Goal: Task Accomplishment & Management: Manage account settings

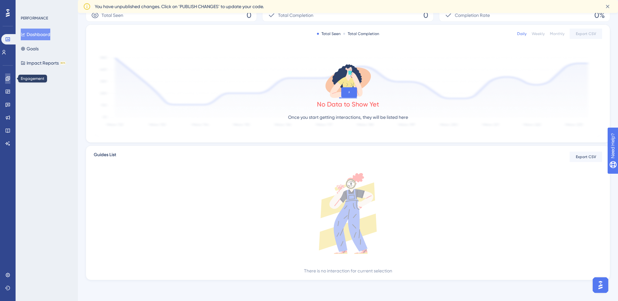
click at [10, 78] on link at bounding box center [7, 78] width 5 height 10
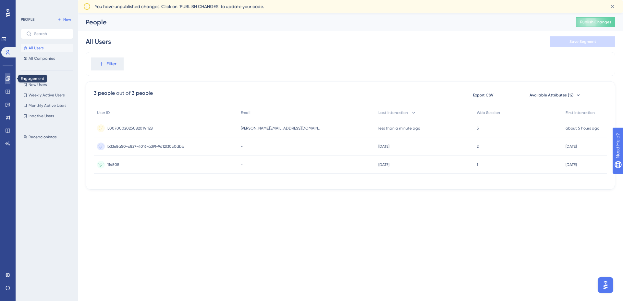
click at [6, 78] on icon at bounding box center [8, 78] width 4 height 4
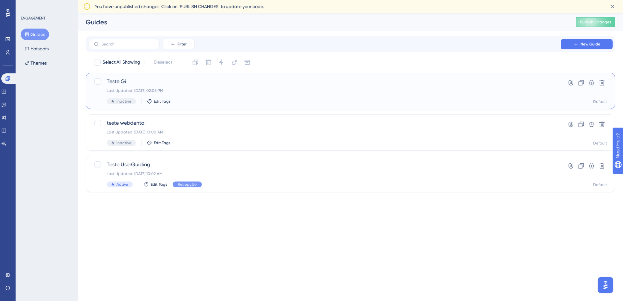
click at [515, 83] on span "Teste Gi" at bounding box center [325, 82] width 436 height 8
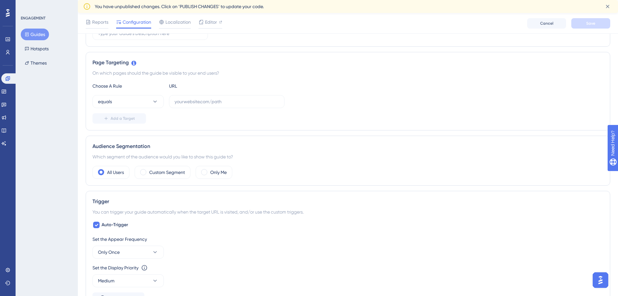
scroll to position [130, 0]
click at [153, 100] on icon at bounding box center [155, 100] width 6 height 6
click at [80, 102] on div "Performance Users Engagement Widgets Feedback Product Updates Knowledge Base AI…" at bounding box center [348, 222] width 540 height 681
click at [195, 105] on label at bounding box center [227, 100] width 116 height 13
click at [195, 104] on input "text" at bounding box center [227, 100] width 105 height 7
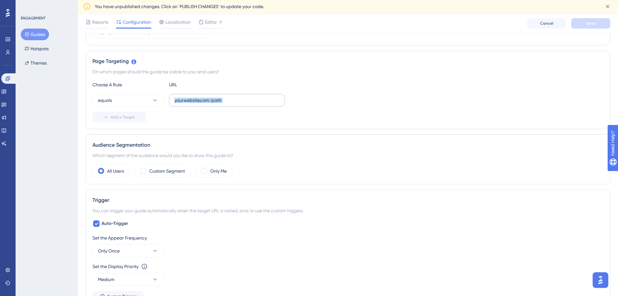
click at [195, 105] on label at bounding box center [227, 100] width 116 height 13
click at [195, 104] on input "text" at bounding box center [227, 100] width 105 height 7
click at [243, 101] on input "text" at bounding box center [227, 100] width 105 height 7
paste input "[URL]"
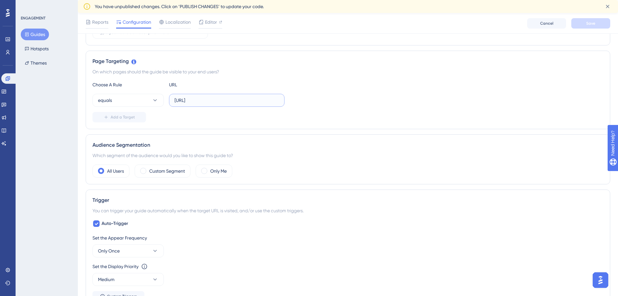
scroll to position [0, 37]
type input "[URL]"
click at [267, 89] on div "Choose A Rule URL equals http://localhost/solucoes/webdental_solucoes/index.php…" at bounding box center [348, 102] width 511 height 42
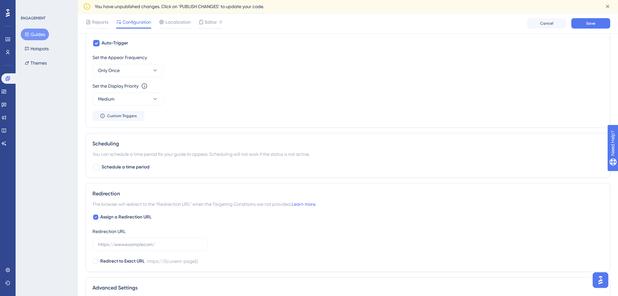
click at [333, 108] on div "Set the Appear Frequency Only Once Set the Display Priority This option will se…" at bounding box center [348, 88] width 511 height 68
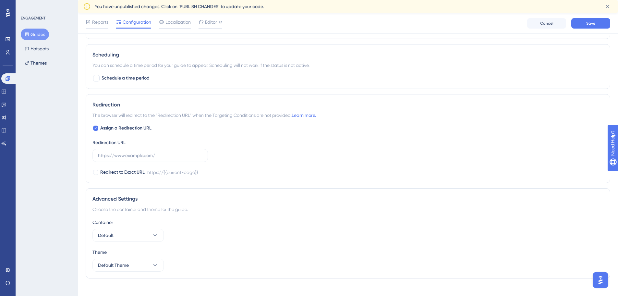
scroll to position [408, 0]
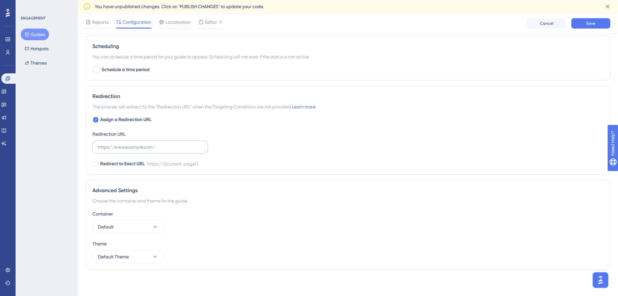
click at [139, 142] on label at bounding box center [151, 147] width 116 height 13
click at [139, 143] on input "text" at bounding box center [150, 146] width 105 height 7
paste input "[URL]"
type input "http://localhost/solucoes/webdental_solucoes/index.php?menu=S"
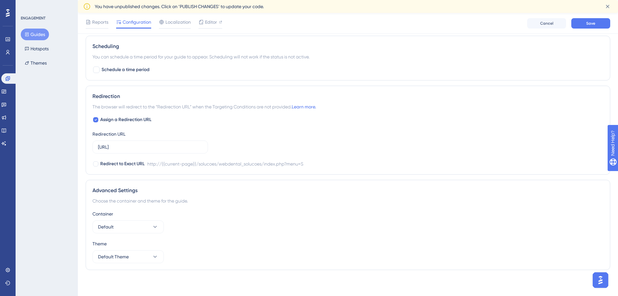
scroll to position [0, 0]
click at [68, 156] on div "ENGAGEMENT Guides Hotspots Themes" at bounding box center [47, 148] width 62 height 296
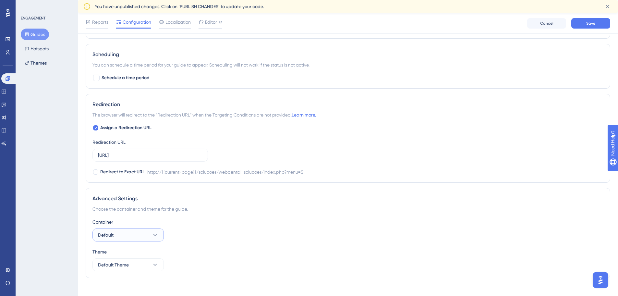
click at [151, 239] on button "Default" at bounding box center [128, 235] width 71 height 13
click at [154, 238] on icon at bounding box center [155, 235] width 6 height 6
click at [155, 235] on icon at bounding box center [156, 235] width 4 height 2
click at [72, 99] on div "ENGAGEMENT Guides Hotspots Themes" at bounding box center [47, 148] width 62 height 296
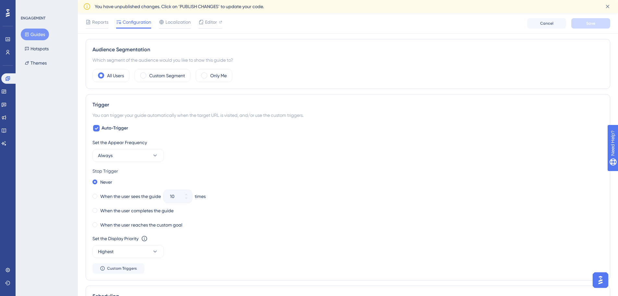
scroll to position [0, 5]
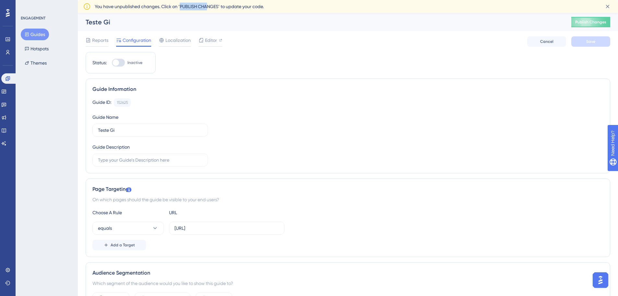
drag, startPoint x: 207, startPoint y: 6, endPoint x: 181, endPoint y: 6, distance: 26.6
click at [181, 6] on span "You have unpublished changes. Click on ‘PUBLISH CHANGES’ to update your code." at bounding box center [179, 7] width 169 height 8
click at [562, 23] on div "Teste Gi Publish Changes" at bounding box center [348, 22] width 540 height 18
click at [594, 24] on span "Publish Changes" at bounding box center [591, 21] width 31 height 5
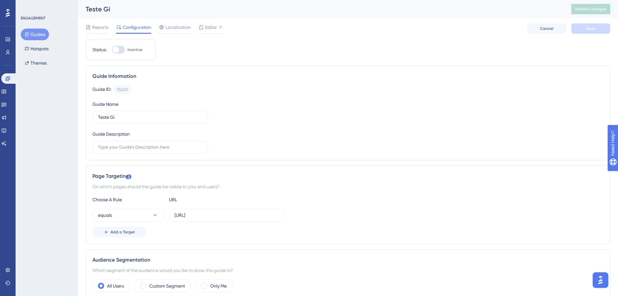
click at [445, 29] on div "Reports Configuration Localization Editor Cancel Save" at bounding box center [348, 28] width 525 height 21
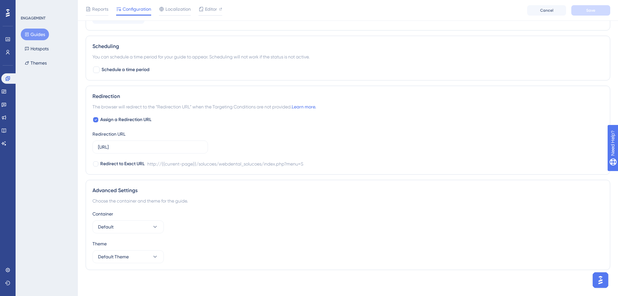
scroll to position [0, 0]
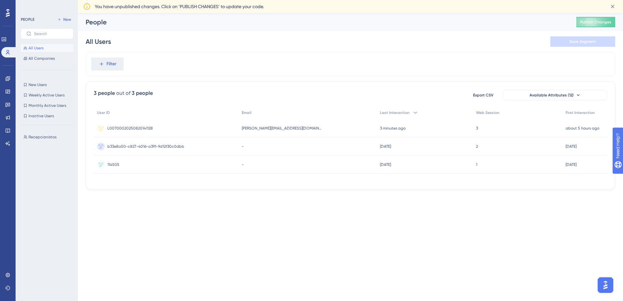
click at [160, 127] on div "L00700020250820141128 L00700020250820141128" at bounding box center [166, 128] width 145 height 18
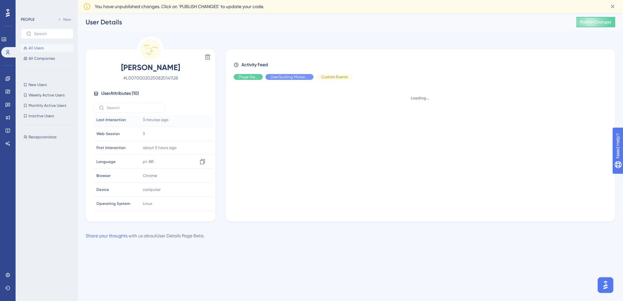
scroll to position [44, 0]
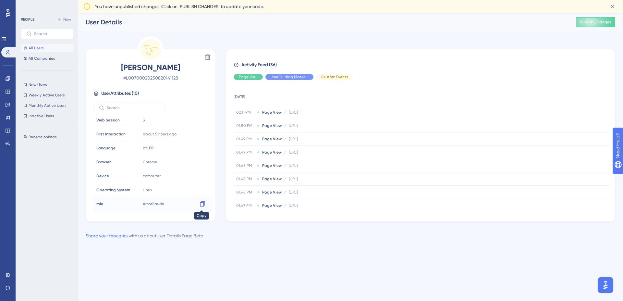
click at [201, 205] on icon at bounding box center [202, 204] width 6 height 6
click at [8, 276] on icon at bounding box center [7, 274] width 5 height 5
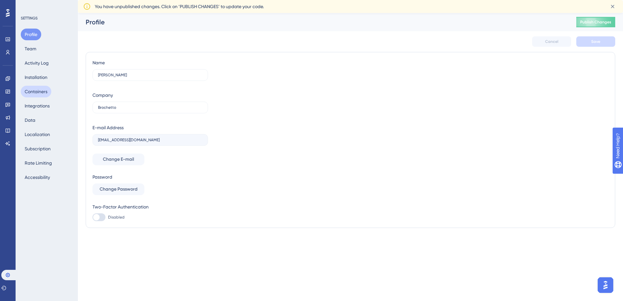
click at [41, 95] on button "Containers" at bounding box center [36, 92] width 31 height 12
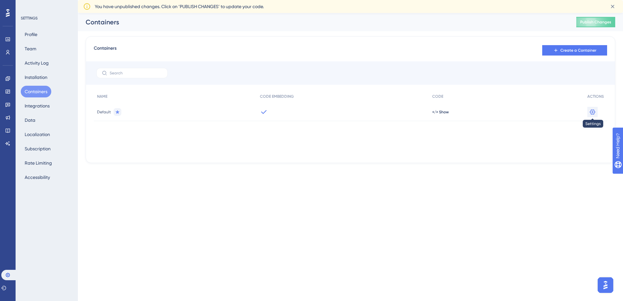
click at [596, 114] on icon at bounding box center [592, 112] width 6 height 6
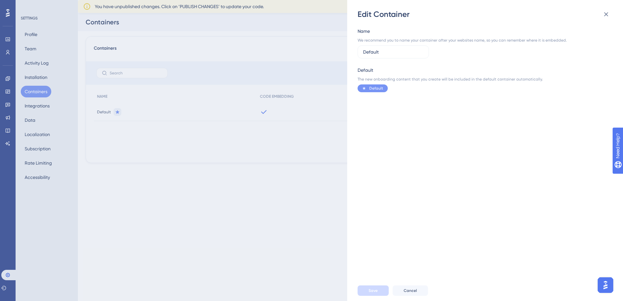
click at [19, 68] on div "Edit Container Name We recommend you to name your container after your websites…" at bounding box center [311, 150] width 623 height 301
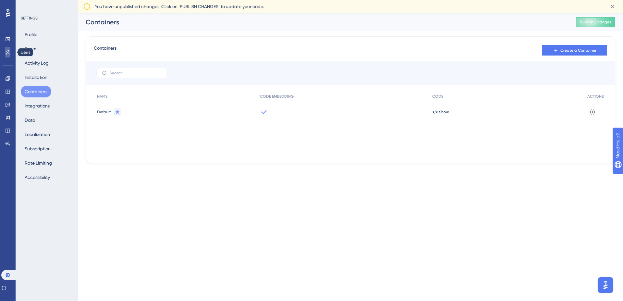
click at [9, 54] on icon at bounding box center [7, 52] width 5 height 5
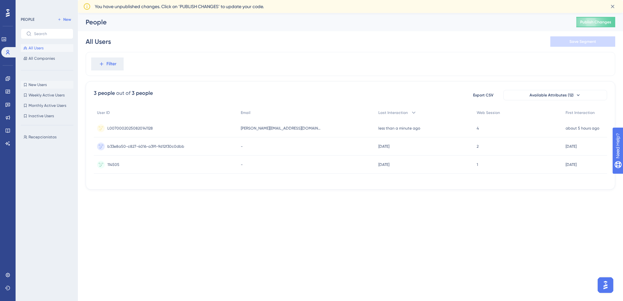
click at [43, 86] on span "New Users" at bounding box center [38, 84] width 18 height 5
click at [33, 85] on span "New Users" at bounding box center [38, 84] width 18 height 5
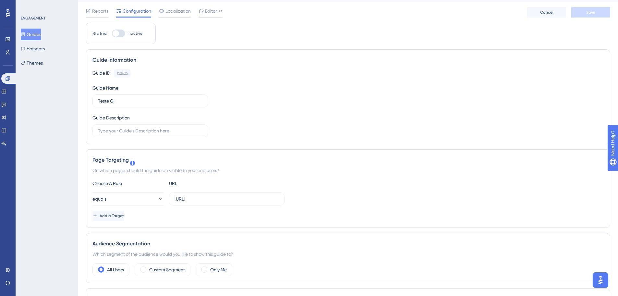
scroll to position [0, 1]
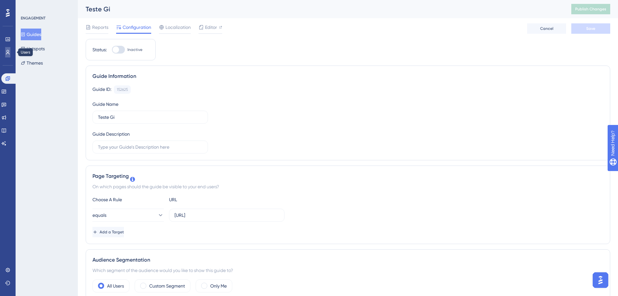
click at [9, 53] on icon at bounding box center [7, 52] width 5 height 5
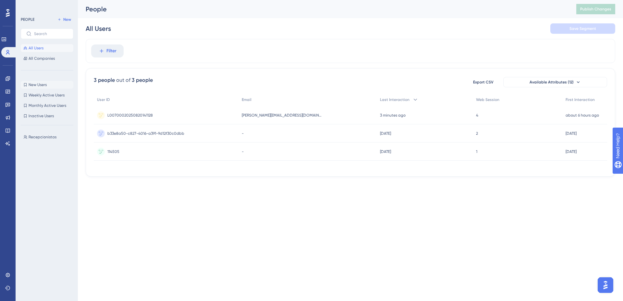
click at [46, 85] on span "New Users" at bounding box center [38, 84] width 18 height 5
click at [53, 94] on span "Weekly Active Users" at bounding box center [47, 95] width 36 height 5
click at [49, 86] on button "New Users New Users" at bounding box center [47, 85] width 53 height 8
click at [49, 51] on button "All Users" at bounding box center [47, 48] width 53 height 8
click at [56, 60] on button "All Companies" at bounding box center [47, 59] width 53 height 8
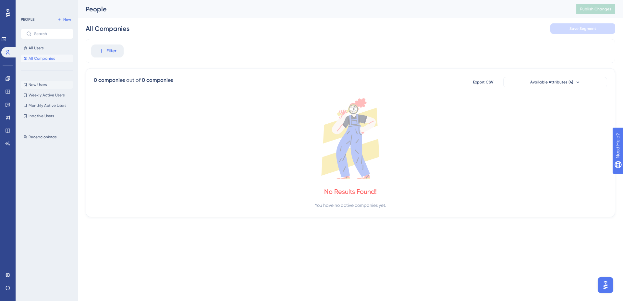
click at [49, 86] on button "New Users New Users" at bounding box center [47, 85] width 53 height 8
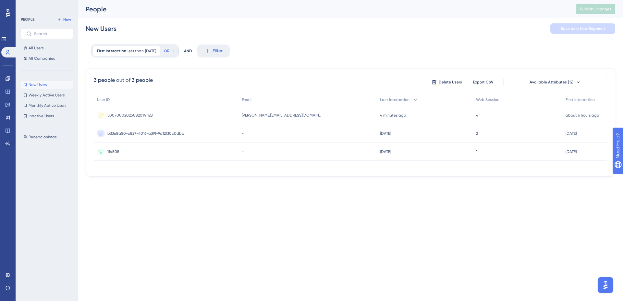
click at [183, 117] on div "L00700020250820141128 L00700020250820141128" at bounding box center [166, 115] width 145 height 18
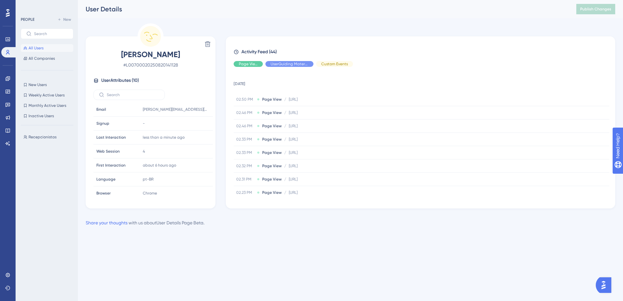
click at [123, 56] on span "[PERSON_NAME]" at bounding box center [150, 54] width 114 height 10
click at [6, 81] on icon at bounding box center [7, 78] width 5 height 5
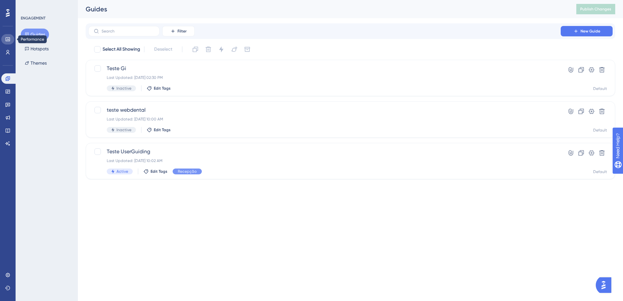
click at [8, 42] on link at bounding box center [7, 39] width 13 height 10
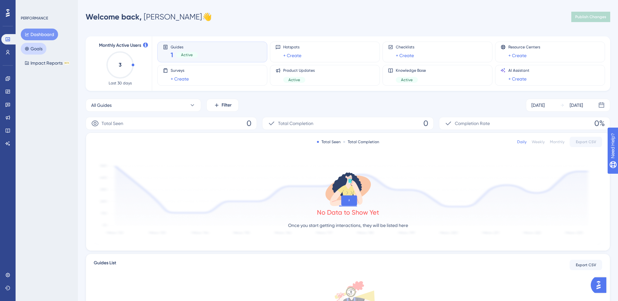
click at [43, 52] on button "Goals" at bounding box center [34, 49] width 26 height 12
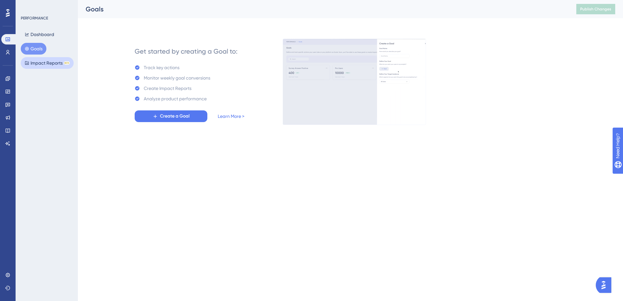
click at [43, 65] on button "Impact Reports BETA" at bounding box center [47, 63] width 53 height 12
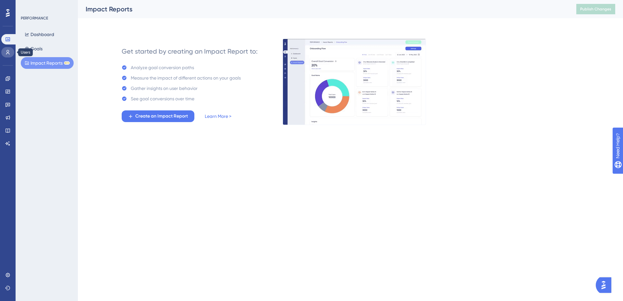
click at [11, 51] on link at bounding box center [7, 52] width 13 height 10
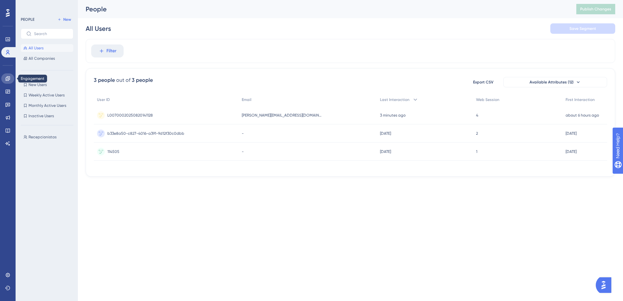
click at [11, 82] on link at bounding box center [7, 78] width 13 height 10
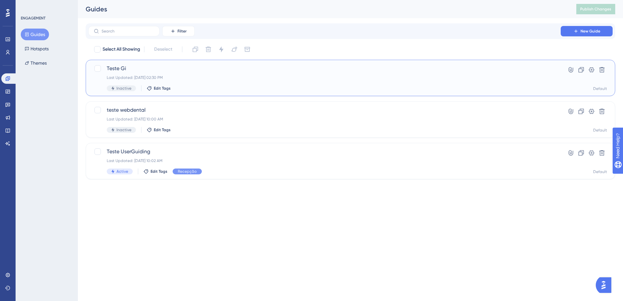
click at [223, 92] on div "Teste Gi Last Updated: Sep 24 2025, 02:30 PM Inactive Edit Tags Hyperlink Clone…" at bounding box center [351, 78] width 530 height 36
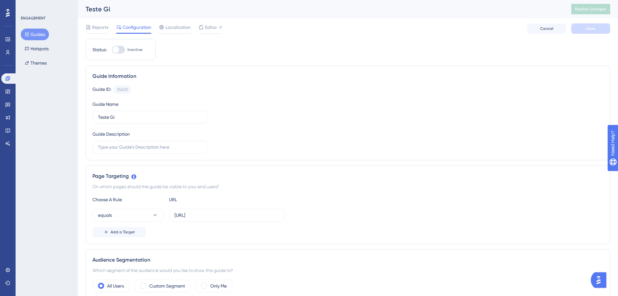
click at [34, 35] on button "Guides" at bounding box center [35, 35] width 28 height 12
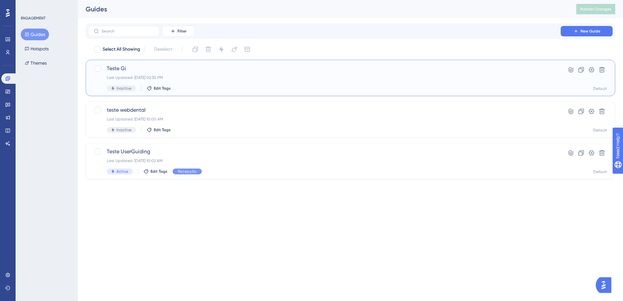
click at [156, 79] on div "Last Updated: Sep 24 2025, 02:30 PM" at bounding box center [325, 77] width 436 height 5
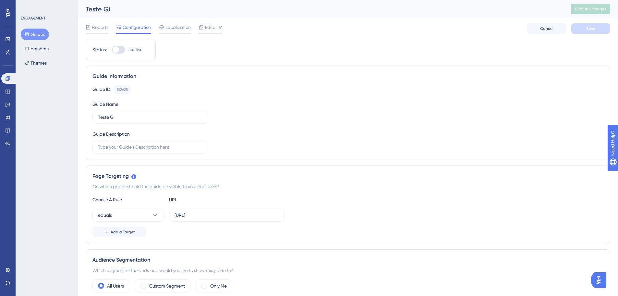
click at [121, 52] on div at bounding box center [118, 50] width 13 height 8
click at [112, 50] on input "Inactive" at bounding box center [112, 50] width 0 height 0
click at [117, 49] on div at bounding box center [118, 50] width 13 height 8
click at [112, 50] on input "Active" at bounding box center [112, 50] width 0 height 0
click at [119, 49] on div at bounding box center [118, 50] width 13 height 8
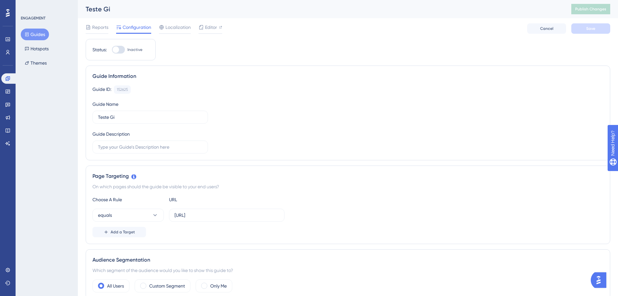
click at [112, 50] on input "Inactive" at bounding box center [112, 50] width 0 height 0
checkbox input "true"
click at [587, 30] on span "Save" at bounding box center [591, 28] width 9 height 5
click at [175, 30] on span "Localization" at bounding box center [178, 27] width 25 height 8
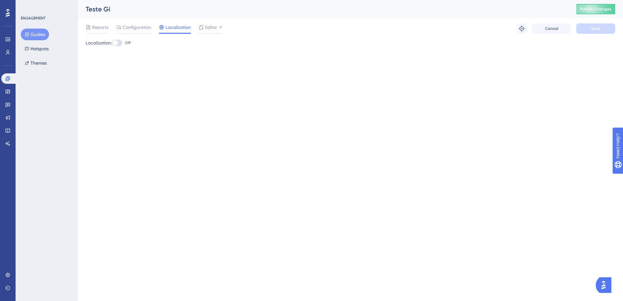
click at [118, 42] on div at bounding box center [115, 42] width 5 height 5
click at [112, 43] on input "Off" at bounding box center [112, 43] width 0 height 0
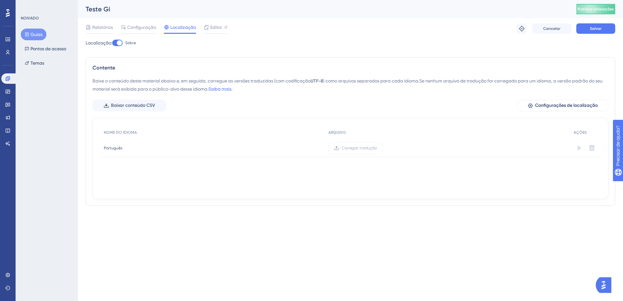
click at [118, 42] on div at bounding box center [117, 43] width 10 height 6
click at [112, 43] on input "Sobre" at bounding box center [112, 43] width 0 height 0
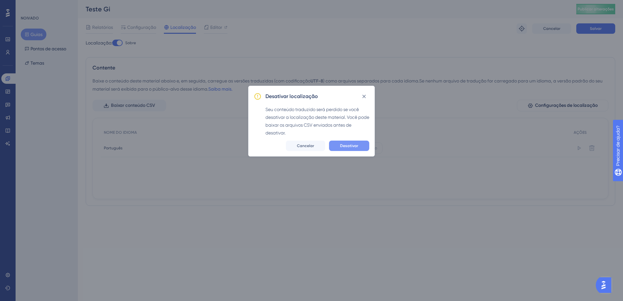
click at [339, 147] on button "Desativar" at bounding box center [349, 146] width 40 height 10
checkbox input "false"
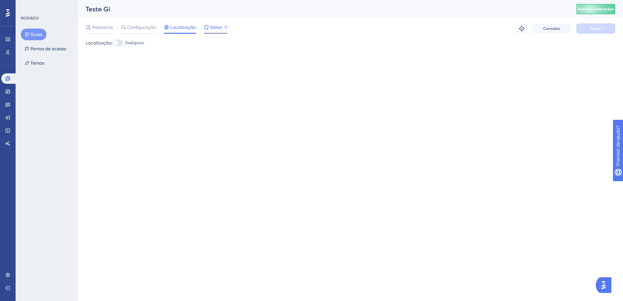
click at [217, 31] on span "Editor" at bounding box center [216, 27] width 12 height 8
click at [146, 23] on div "Relatórios Configuração Localização Editor Solucionar problemas Cancelar Salvar" at bounding box center [351, 28] width 530 height 21
click at [147, 25] on font "Configuração" at bounding box center [141, 27] width 29 height 5
click at [148, 30] on font "Configuração" at bounding box center [141, 27] width 29 height 5
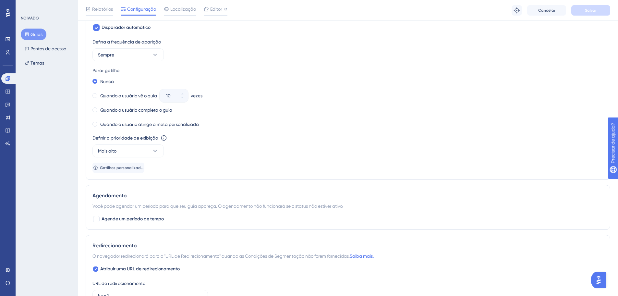
scroll to position [0, 5]
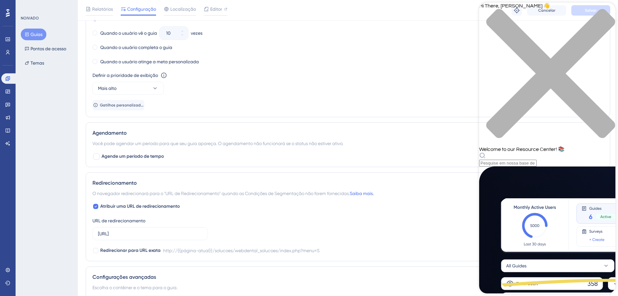
scroll to position [463, 0]
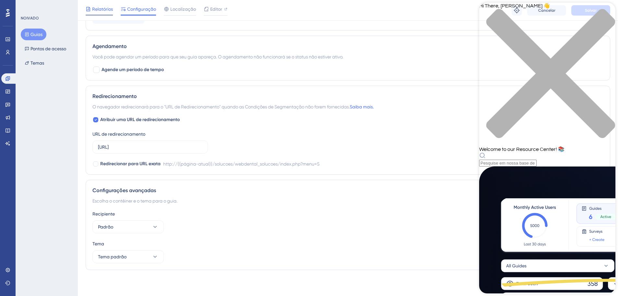
click at [97, 13] on div "Relatórios" at bounding box center [99, 10] width 27 height 10
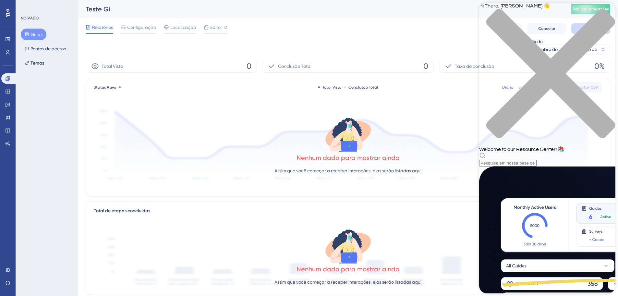
click at [603, 15] on div "close resource center" at bounding box center [547, 77] width 136 height 137
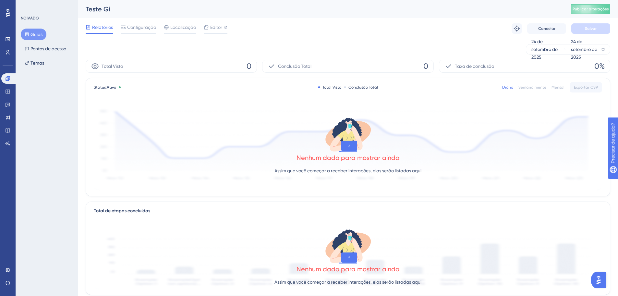
click at [322, 165] on div "Nenhum dado para mostrar ainda Assim que você começar a receber interações, ela…" at bounding box center [348, 147] width 509 height 87
click at [591, 13] on button "Publicar alterações" at bounding box center [591, 9] width 39 height 10
click at [10, 89] on icon at bounding box center [7, 91] width 5 height 5
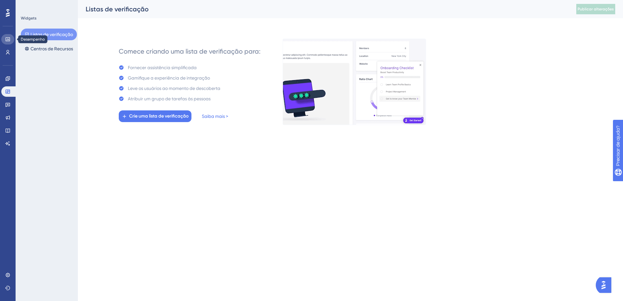
click at [5, 43] on link at bounding box center [7, 39] width 13 height 10
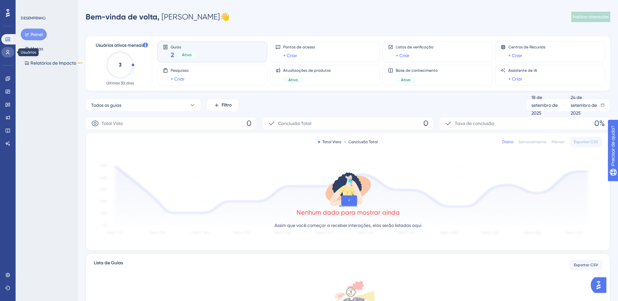
click at [9, 54] on icon at bounding box center [8, 52] width 4 height 5
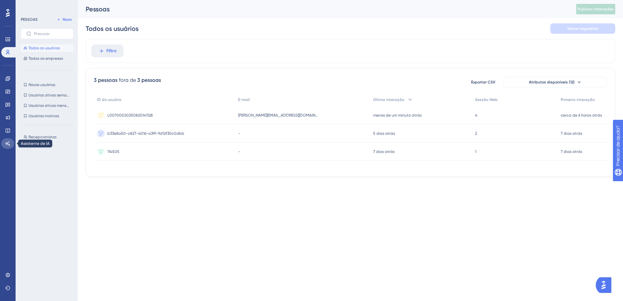
click at [12, 144] on link at bounding box center [7, 143] width 13 height 10
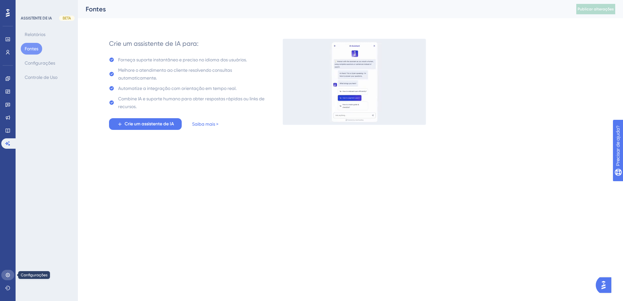
click at [6, 273] on icon at bounding box center [7, 274] width 5 height 5
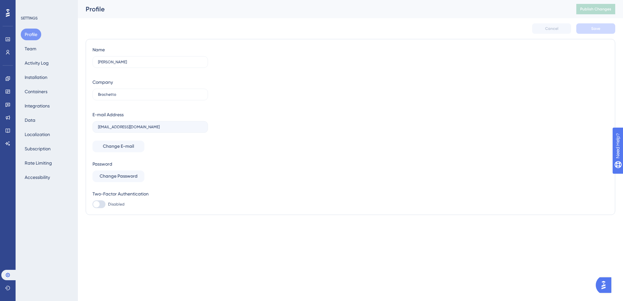
click at [211, 30] on div "Cancel Save" at bounding box center [351, 28] width 530 height 21
click at [42, 55] on div "Profile Team Activity Log Installation Containers Integrations Data Localizatio…" at bounding box center [47, 106] width 53 height 155
click at [29, 51] on button "Team" at bounding box center [30, 49] width 19 height 12
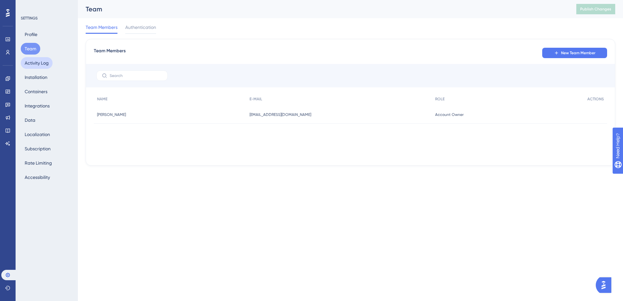
click at [36, 61] on button "Activity Log" at bounding box center [37, 63] width 32 height 12
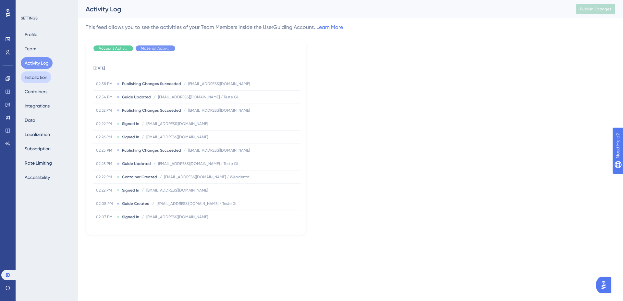
click at [38, 79] on button "Installation" at bounding box center [36, 77] width 31 height 12
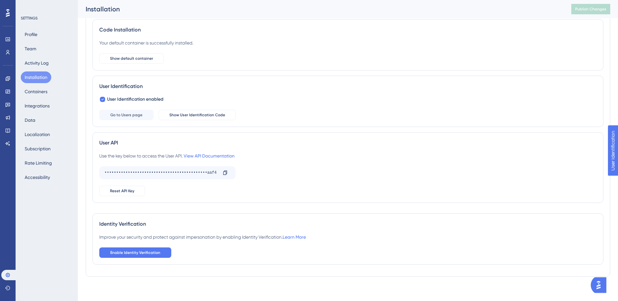
scroll to position [41, 0]
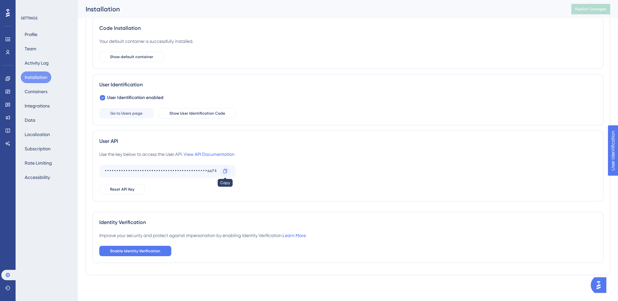
click at [224, 170] on icon at bounding box center [225, 170] width 5 height 5
click at [208, 156] on link "View API Documentation" at bounding box center [209, 154] width 51 height 5
click at [47, 93] on button "Containers" at bounding box center [36, 92] width 31 height 12
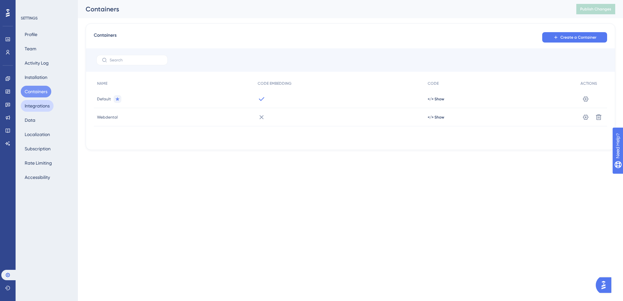
click at [53, 105] on button "Integrations" at bounding box center [37, 106] width 33 height 12
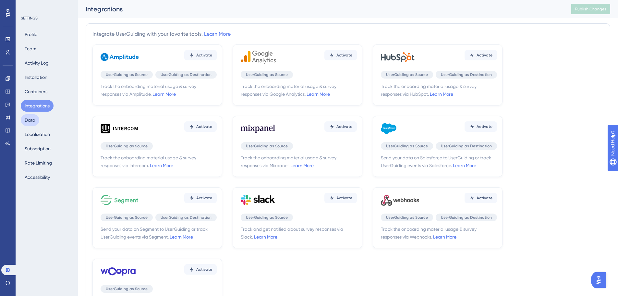
click at [35, 119] on button "Data" at bounding box center [30, 120] width 19 height 12
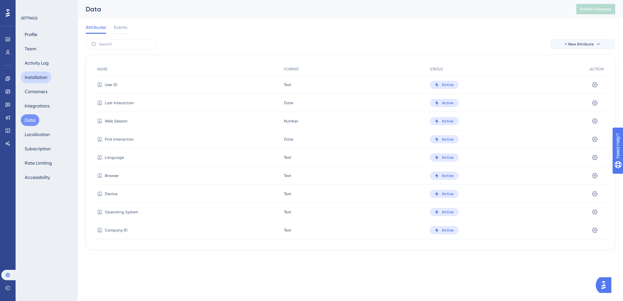
click at [36, 76] on button "Installation" at bounding box center [36, 77] width 31 height 12
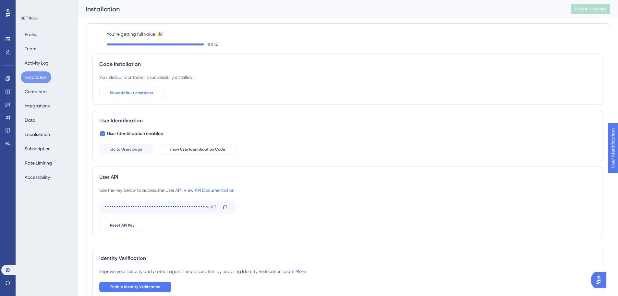
click at [134, 92] on span "Show default container" at bounding box center [131, 92] width 43 height 5
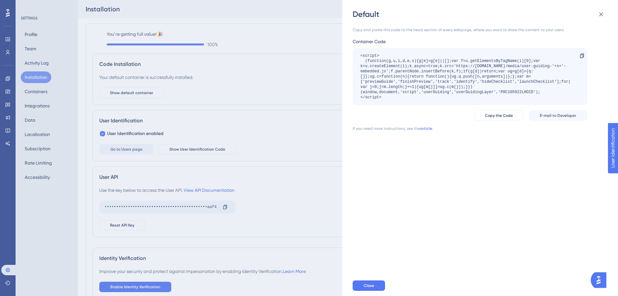
click at [426, 128] on link "article." at bounding box center [426, 128] width 13 height 5
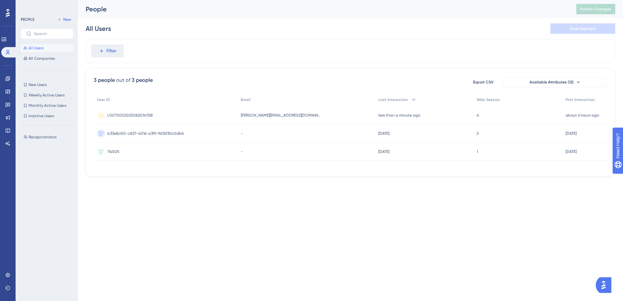
click at [145, 115] on span "L00700020250820141128" at bounding box center [129, 115] width 45 height 5
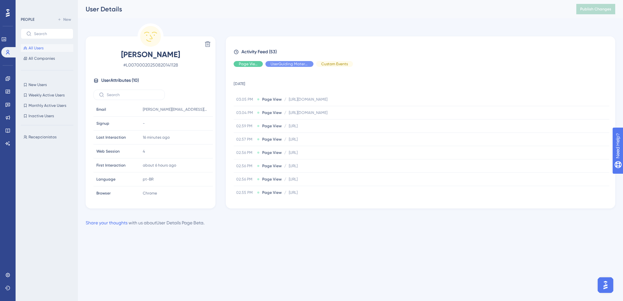
click at [42, 49] on span "All Users" at bounding box center [36, 47] width 15 height 5
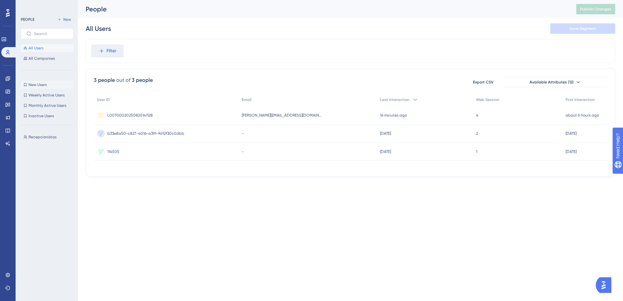
click at [45, 81] on button "New Users New Users" at bounding box center [47, 85] width 53 height 8
click at [129, 135] on span "b33e8a50-c827-4016-a391-9d12f30c0dbb" at bounding box center [145, 133] width 77 height 5
